Goal: Transaction & Acquisition: Book appointment/travel/reservation

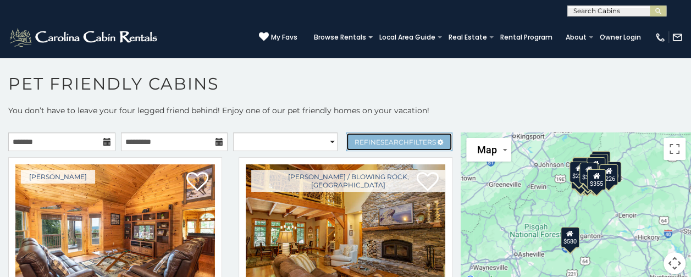
click at [413, 141] on span "Refine Search Filters" at bounding box center [395, 142] width 81 height 8
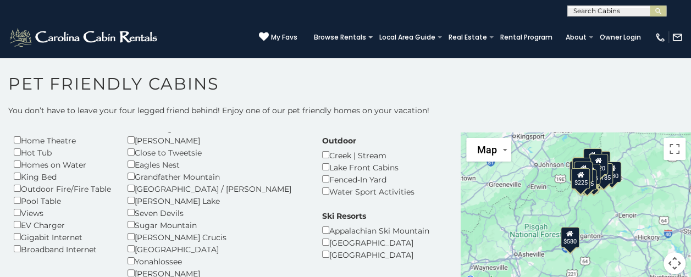
scroll to position [125, 0]
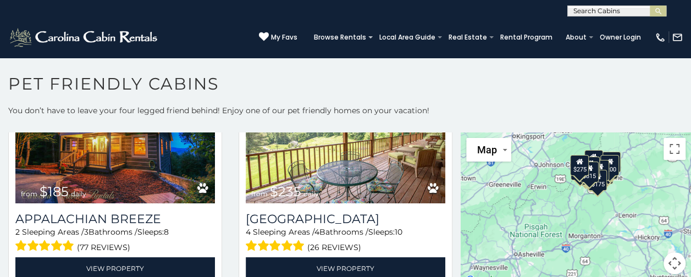
scroll to position [727, 0]
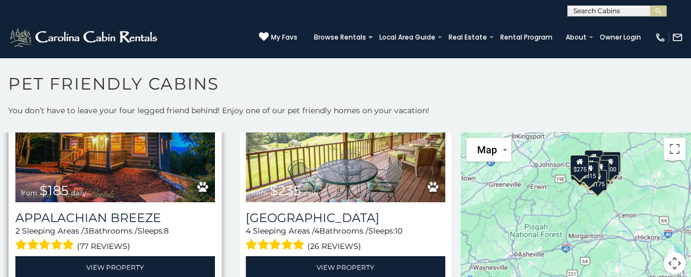
click at [90, 161] on img at bounding box center [115, 135] width 200 height 134
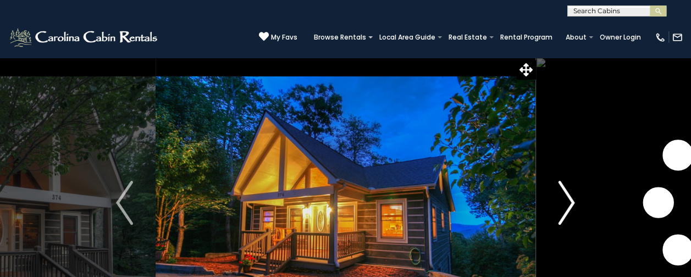
click at [568, 205] on img "Next" at bounding box center [566, 203] width 16 height 44
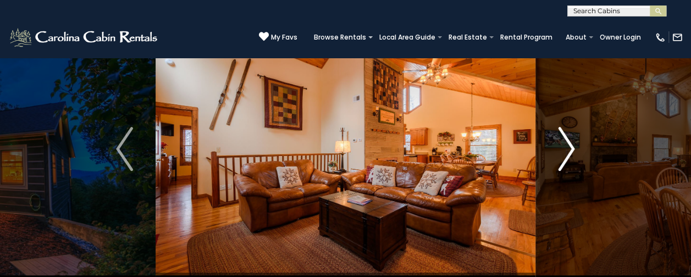
scroll to position [54, 0]
click at [571, 148] on img "Next" at bounding box center [566, 148] width 16 height 44
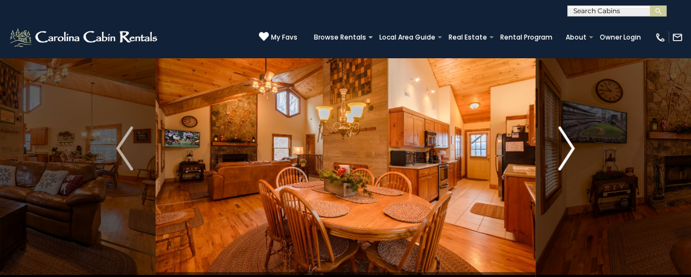
click at [570, 148] on img "Next" at bounding box center [566, 148] width 16 height 44
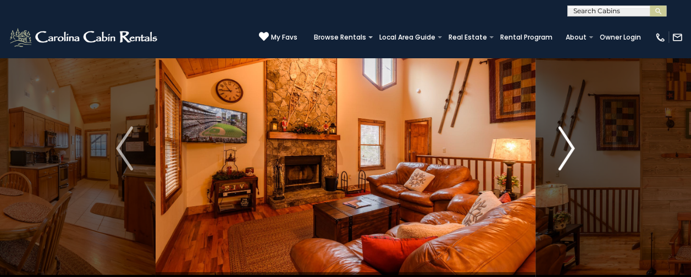
click at [573, 154] on img "Next" at bounding box center [566, 148] width 16 height 44
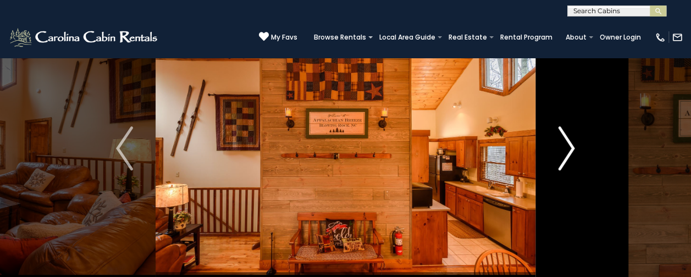
click at [569, 154] on img "Next" at bounding box center [566, 148] width 16 height 44
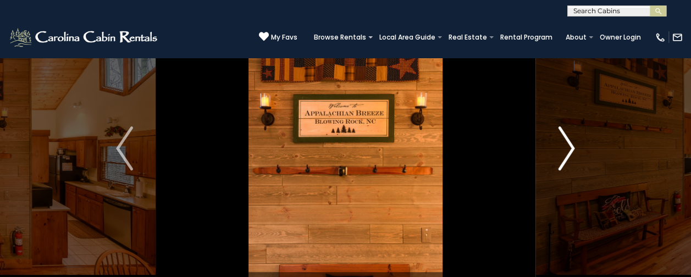
click at [570, 153] on img "Next" at bounding box center [566, 148] width 16 height 44
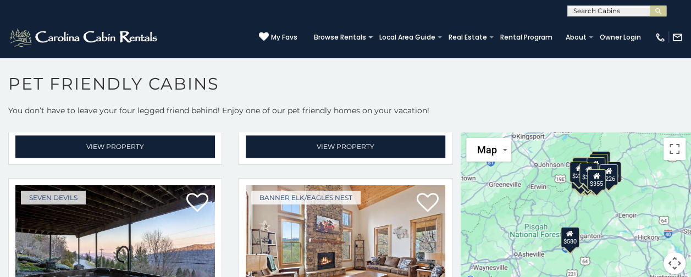
scroll to position [3071, 0]
